Goal: Communication & Community: Answer question/provide support

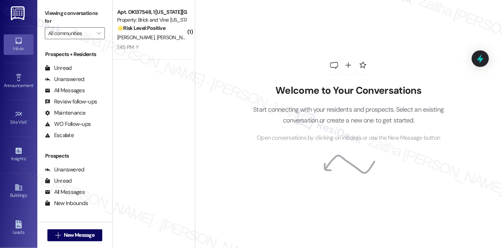
scroll to position [89, 0]
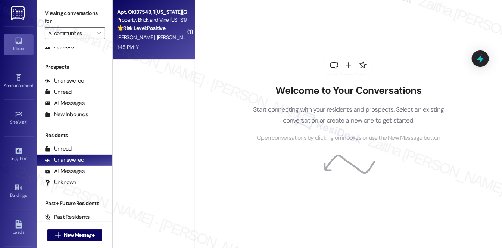
click at [149, 21] on div "Property: Brick and Vine [US_STATE][GEOGRAPHIC_DATA]" at bounding box center [151, 20] width 69 height 8
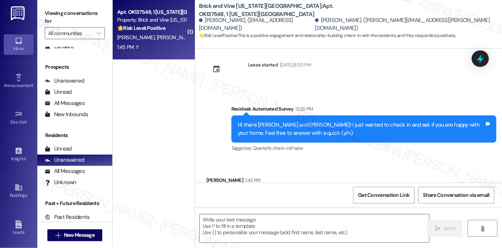
type textarea "Fetching suggested responses. Please feel free to read through the conversation…"
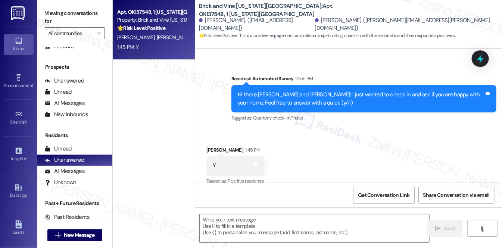
scroll to position [137, 0]
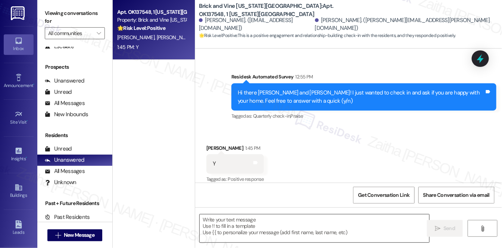
click at [223, 224] on textarea at bounding box center [315, 228] width 230 height 28
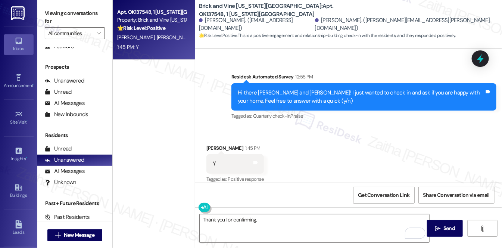
click at [209, 144] on div "[PERSON_NAME] 1:45 PM" at bounding box center [234, 149] width 57 height 10
copy div "Lea"
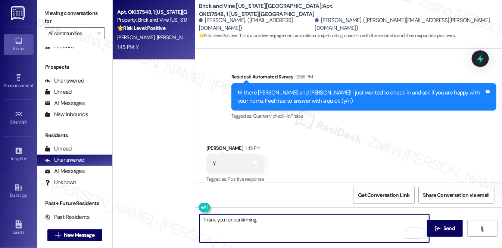
click at [272, 221] on textarea "Thank you for confirming," at bounding box center [315, 228] width 230 height 28
paste textarea "Lea"
paste textarea "I'm happy the work order was completed to your satisfaction! We'd also love to …"
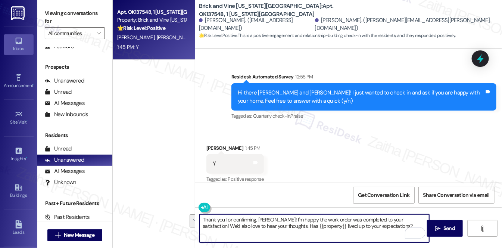
drag, startPoint x: 269, startPoint y: 218, endPoint x: 372, endPoint y: 226, distance: 103.7
click at [372, 226] on textarea "Thank you for confirming, [PERSON_NAME]! I'm happy the work order was completed…" at bounding box center [315, 228] width 230 height 28
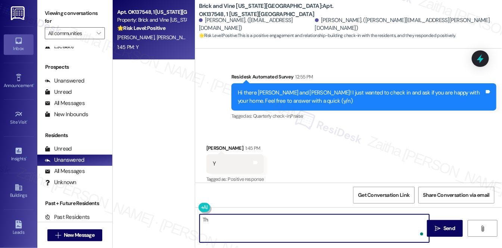
type textarea "T"
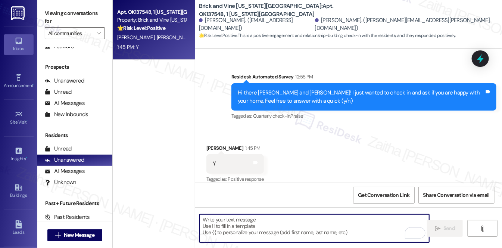
click at [253, 215] on textarea "To enrich screen reader interactions, please activate Accessibility in Grammarl…" at bounding box center [315, 228] width 230 height 28
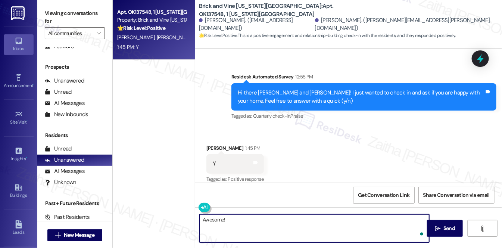
paste textarea "Could I ask a quick favor? If you don’t mind, would you be willing to share you…"
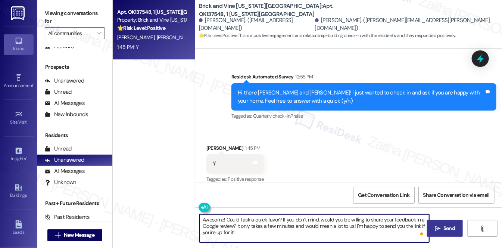
type textarea "Awesome! Could I ask a quick favor? If you don’t mind, would you be willing to …"
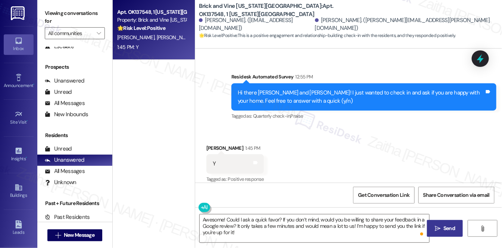
click at [444, 227] on span "Send" at bounding box center [449, 228] width 12 height 8
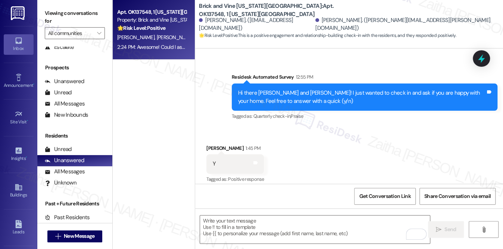
scroll to position [87, 0]
